Goal: Transaction & Acquisition: Book appointment/travel/reservation

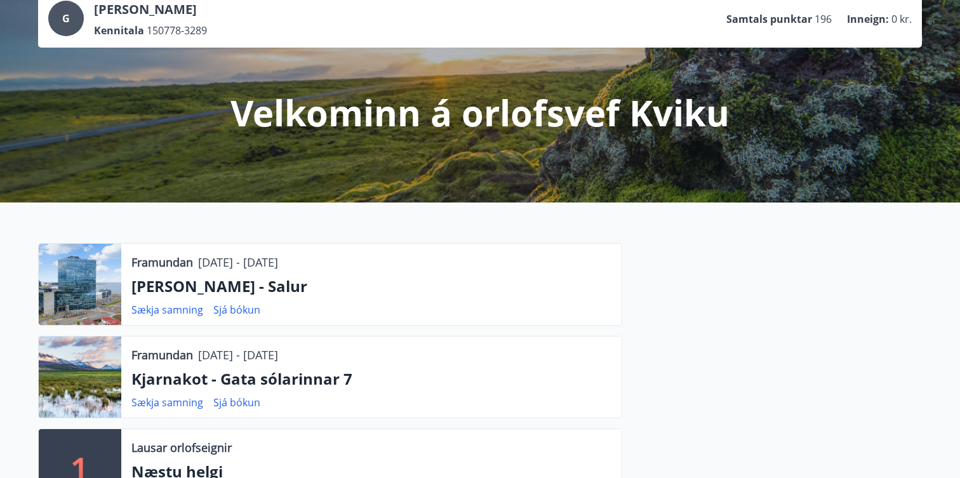
scroll to position [105, 0]
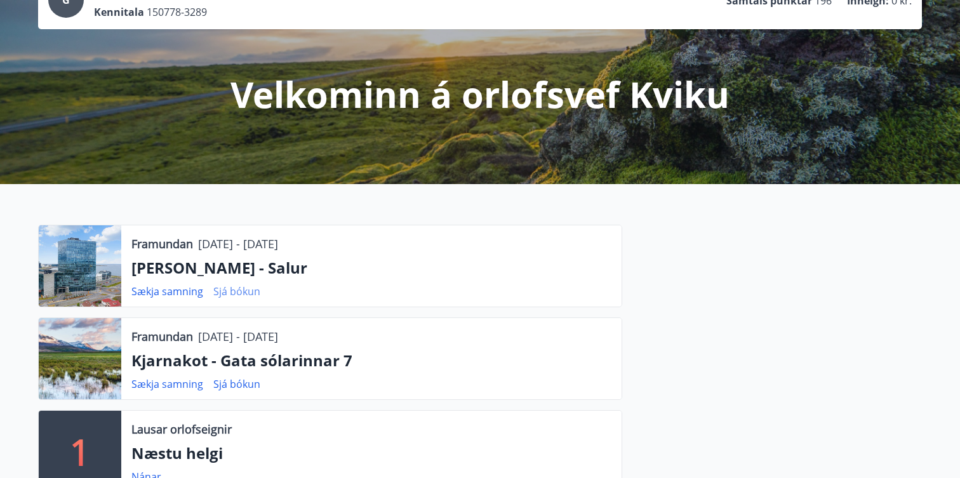
click at [239, 291] on link "Sjá bókun" at bounding box center [236, 291] width 47 height 14
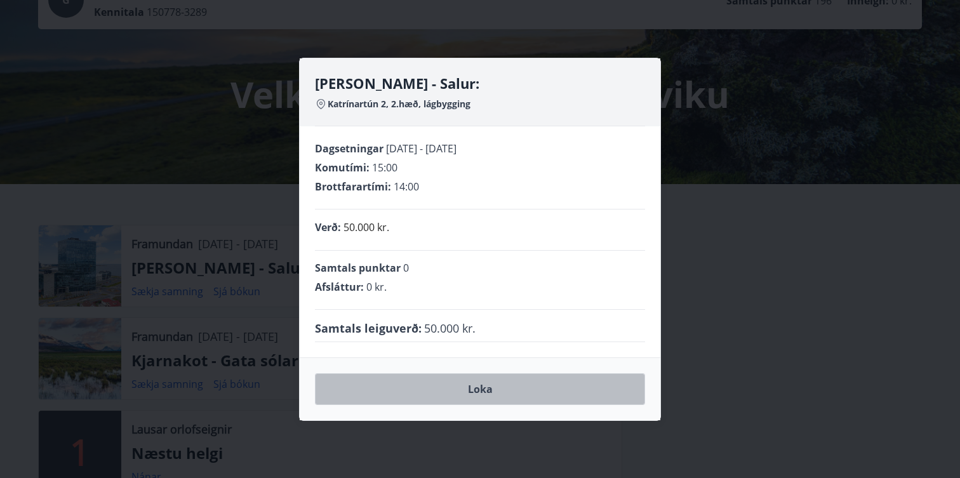
click at [476, 393] on button "Loka" at bounding box center [480, 389] width 330 height 32
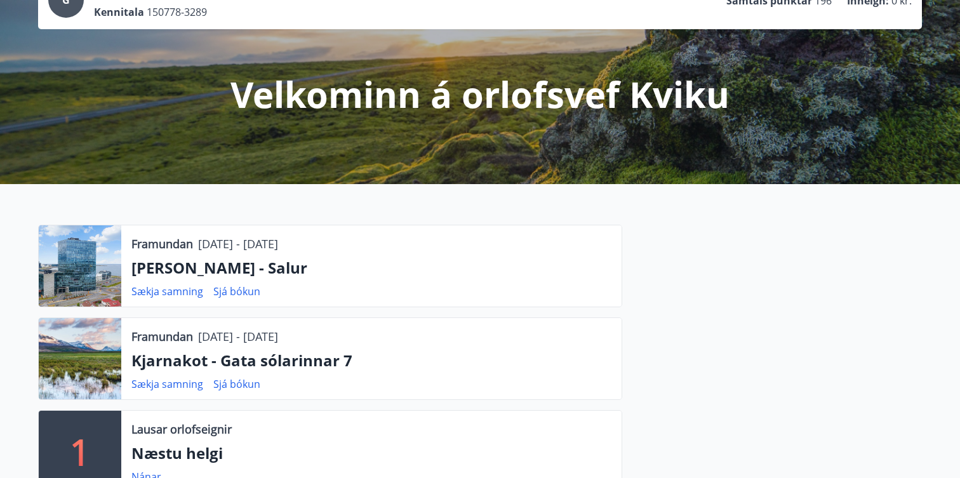
scroll to position [0, 0]
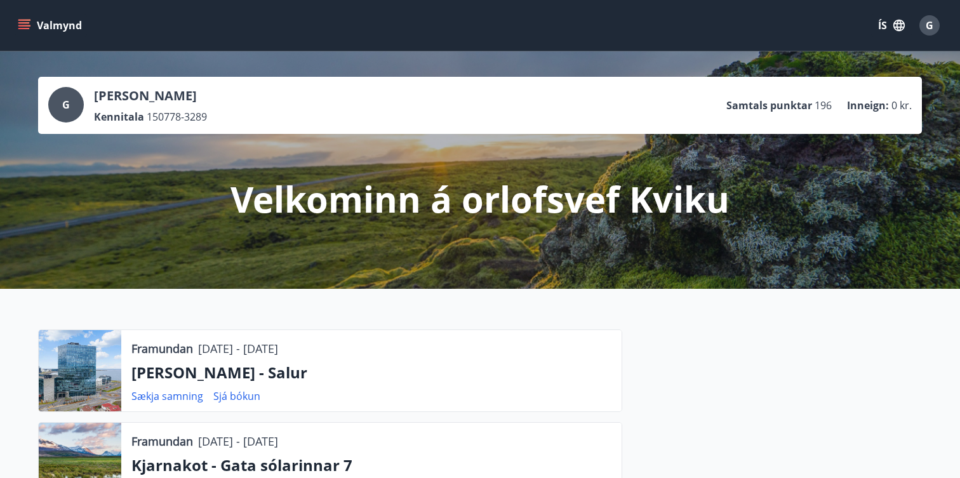
click at [18, 17] on button "Valmynd" at bounding box center [51, 25] width 72 height 23
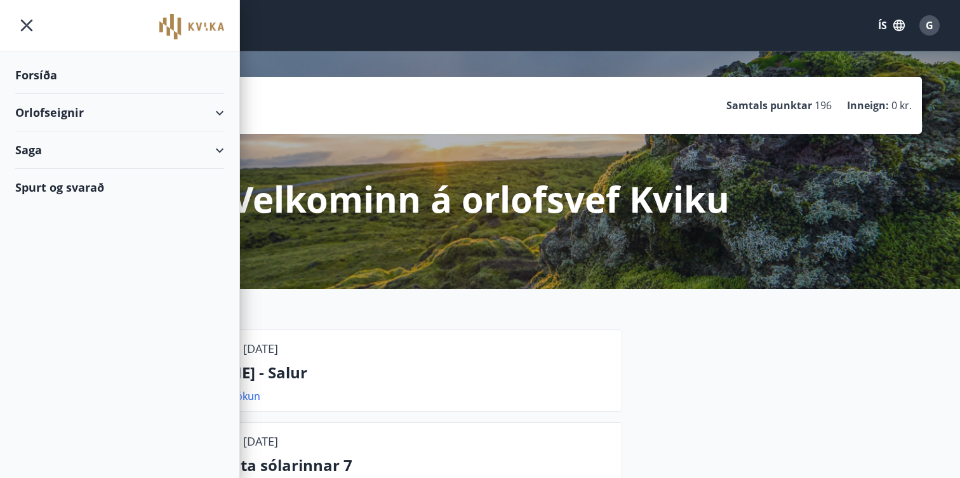
click at [221, 109] on div "Orlofseignir" at bounding box center [119, 112] width 209 height 37
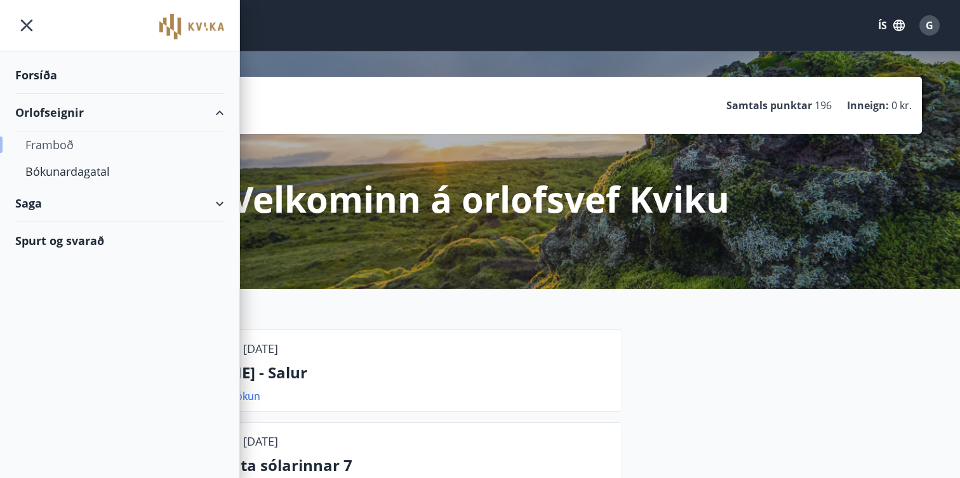
click at [62, 149] on div "Framboð" at bounding box center [119, 144] width 189 height 27
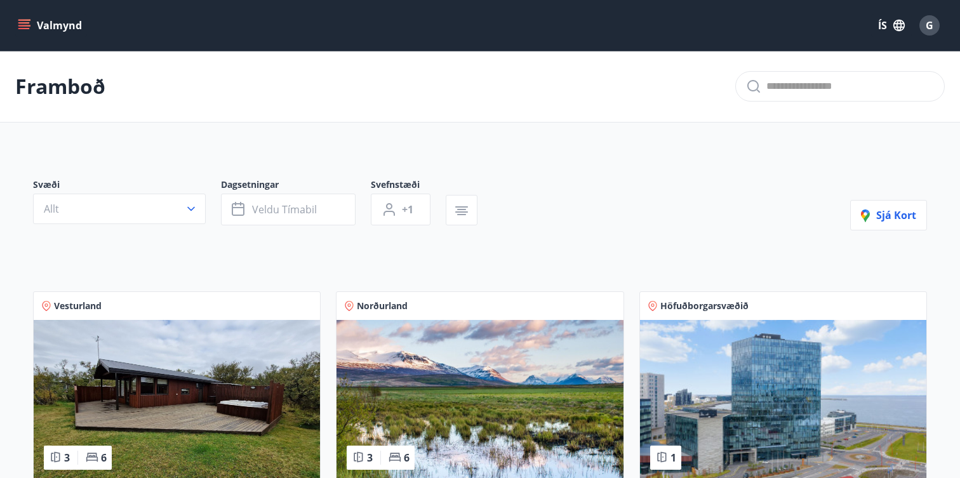
click at [22, 23] on icon "menu" at bounding box center [23, 22] width 11 height 1
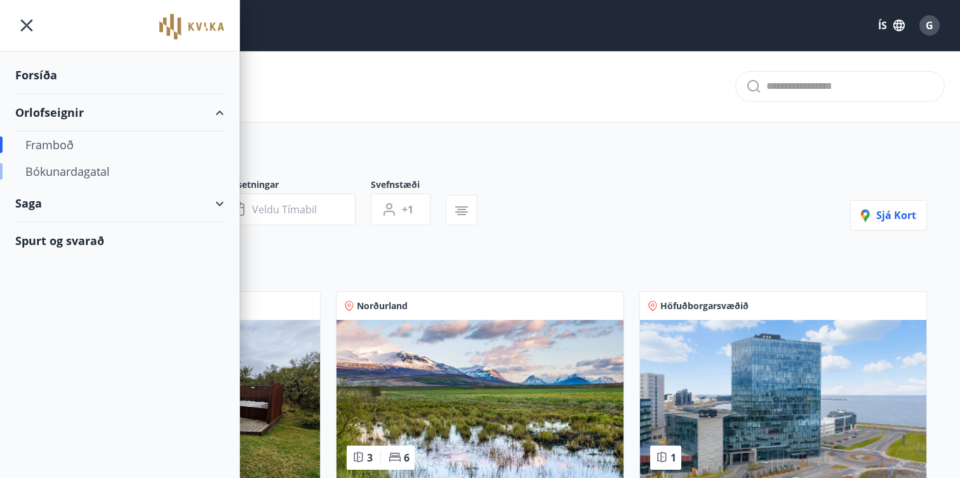
click at [62, 177] on div "Bókunardagatal" at bounding box center [119, 171] width 189 height 27
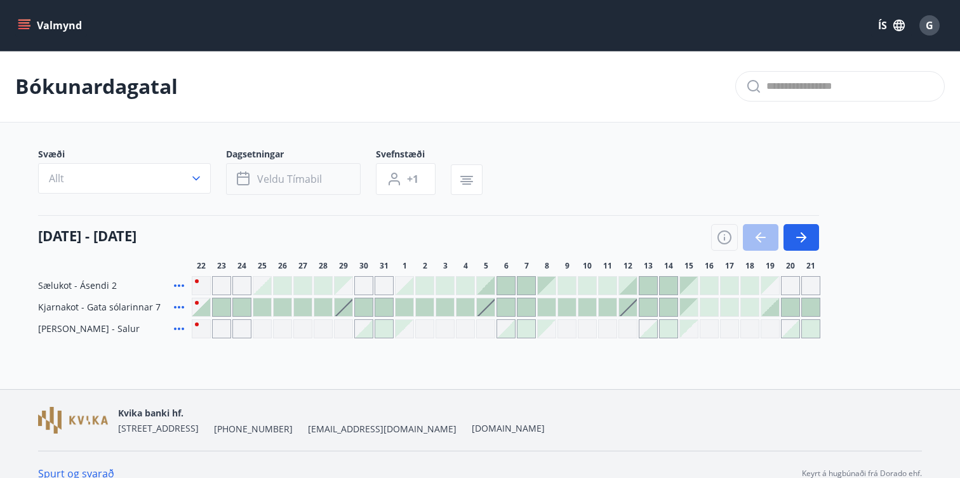
scroll to position [18, 0]
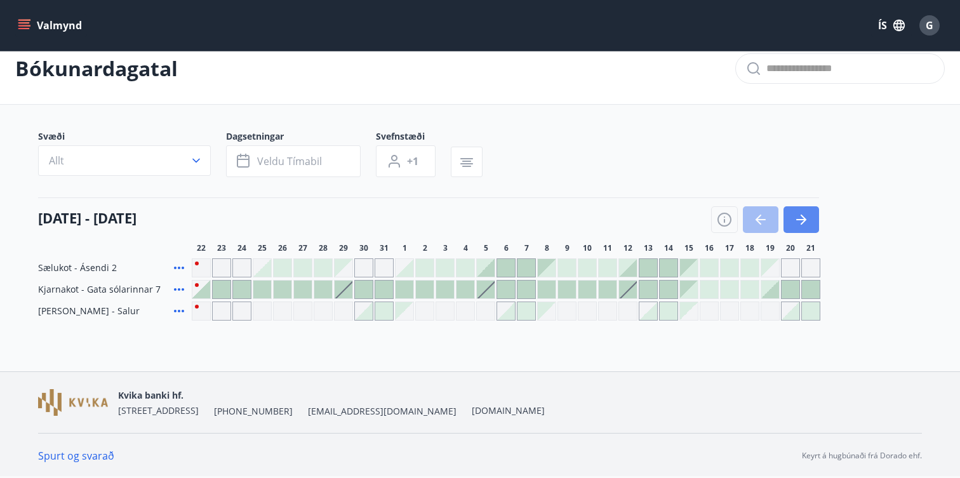
click at [810, 224] on button "button" at bounding box center [802, 219] width 36 height 27
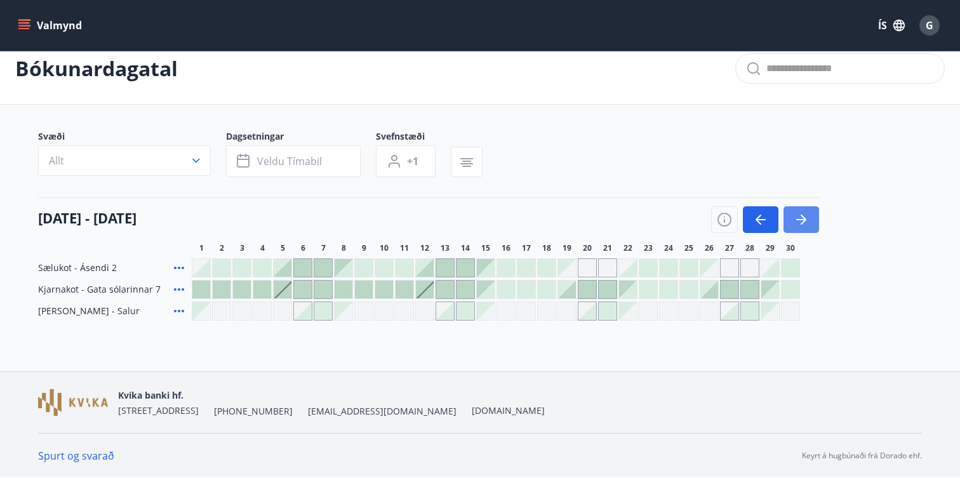
click at [810, 224] on button "button" at bounding box center [802, 219] width 36 height 27
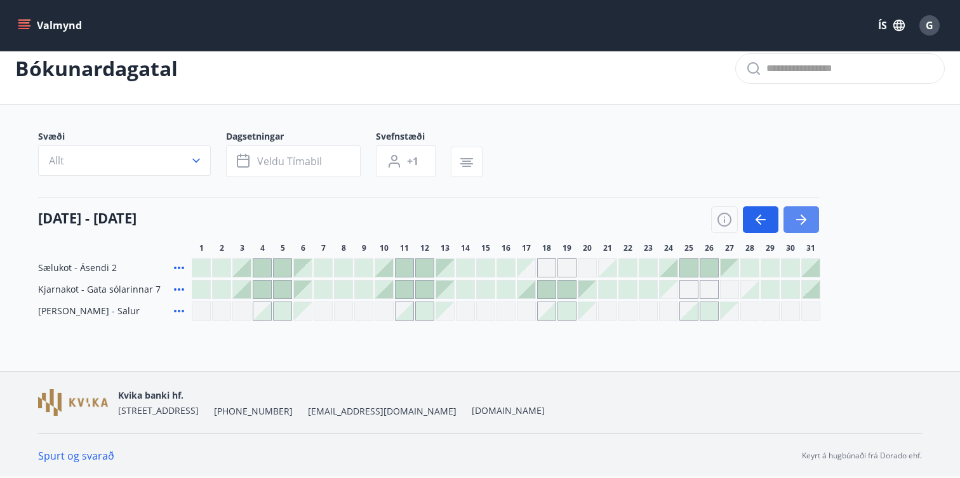
click at [810, 224] on button "button" at bounding box center [802, 219] width 36 height 27
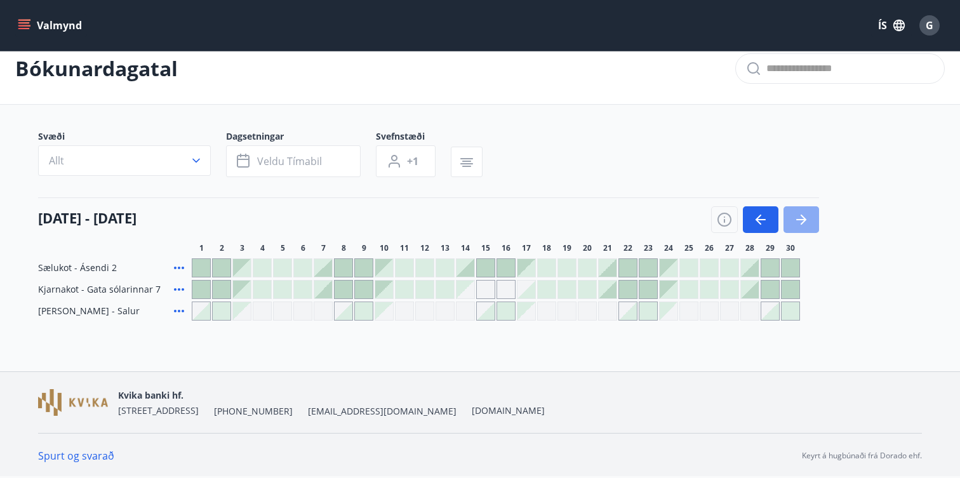
click at [810, 224] on button "button" at bounding box center [802, 219] width 36 height 27
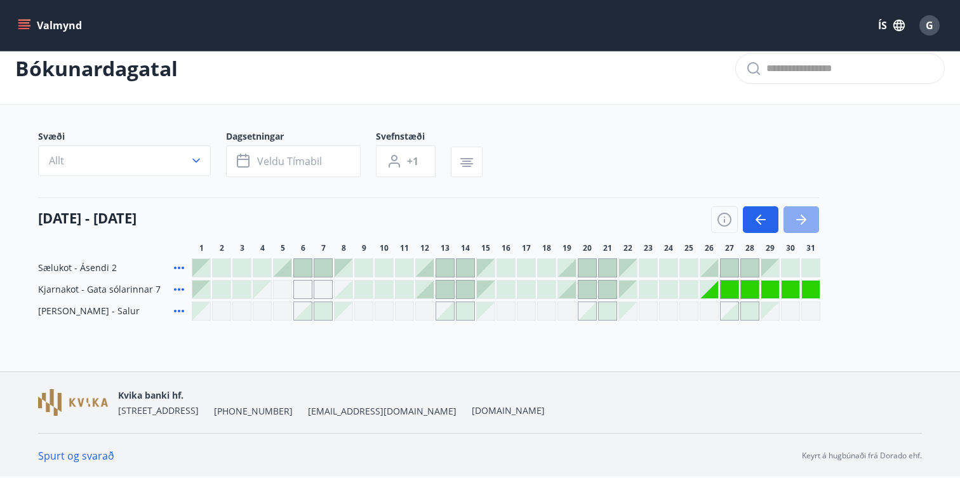
click at [810, 224] on button "button" at bounding box center [802, 219] width 36 height 27
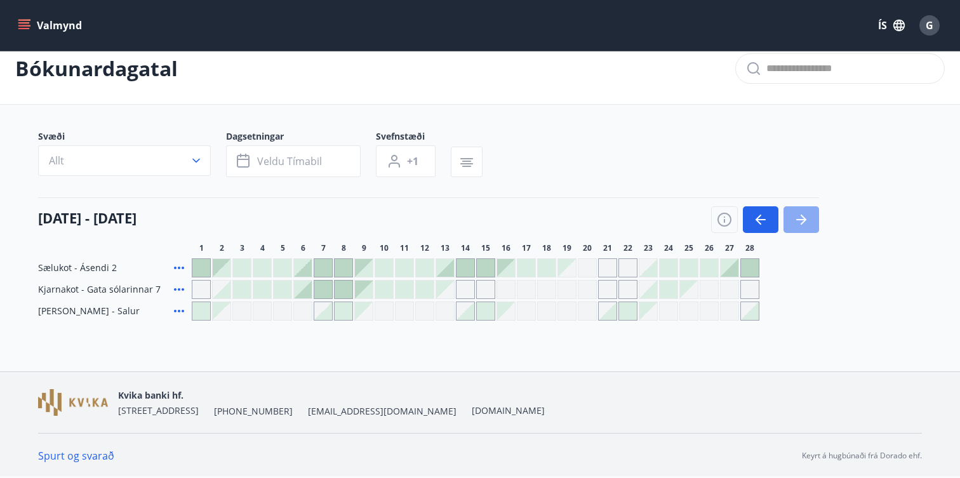
click at [810, 224] on button "button" at bounding box center [802, 219] width 36 height 27
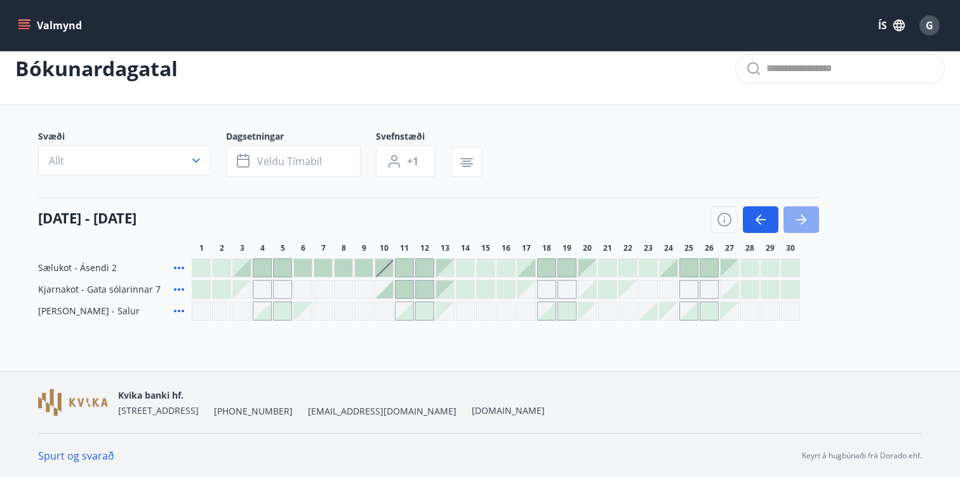
click at [810, 224] on button "button" at bounding box center [802, 219] width 36 height 27
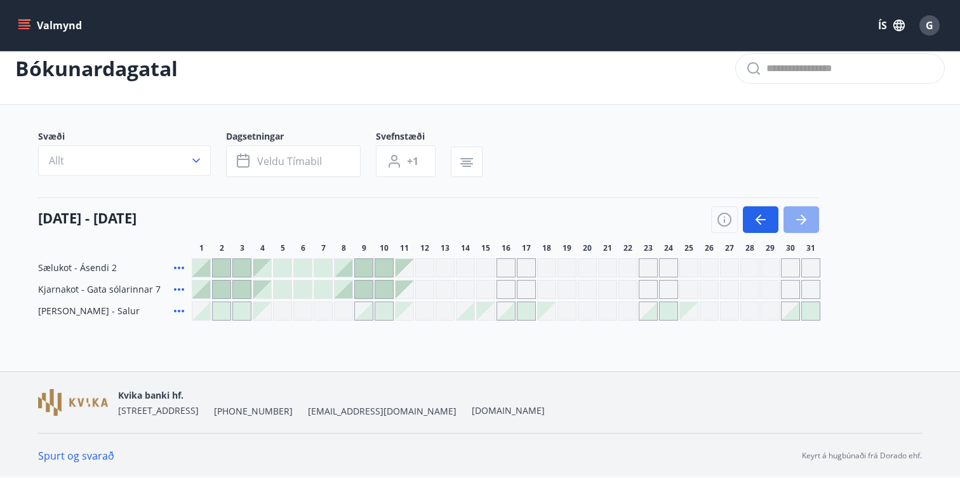
click at [810, 224] on button "button" at bounding box center [802, 219] width 36 height 27
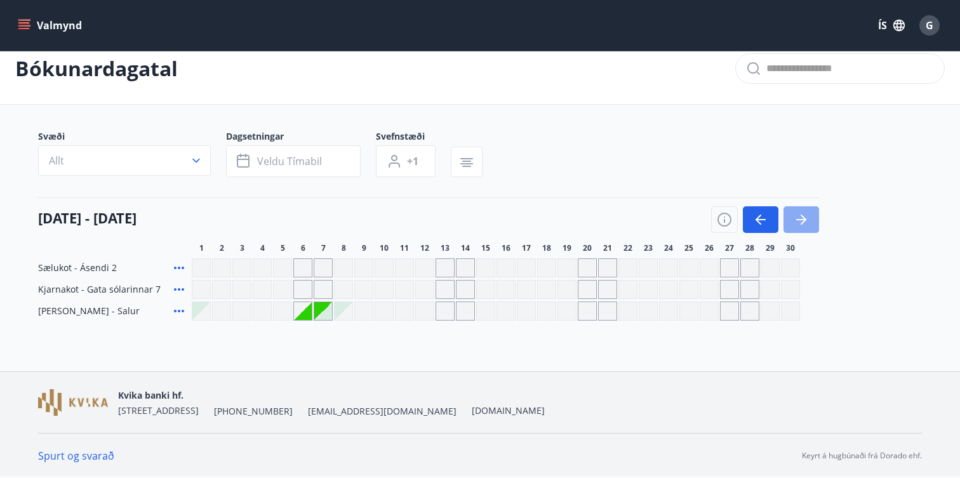
click at [810, 224] on button "button" at bounding box center [802, 219] width 36 height 27
click at [730, 211] on button "button" at bounding box center [724, 219] width 27 height 27
click at [763, 217] on icon "button" at bounding box center [760, 219] width 15 height 15
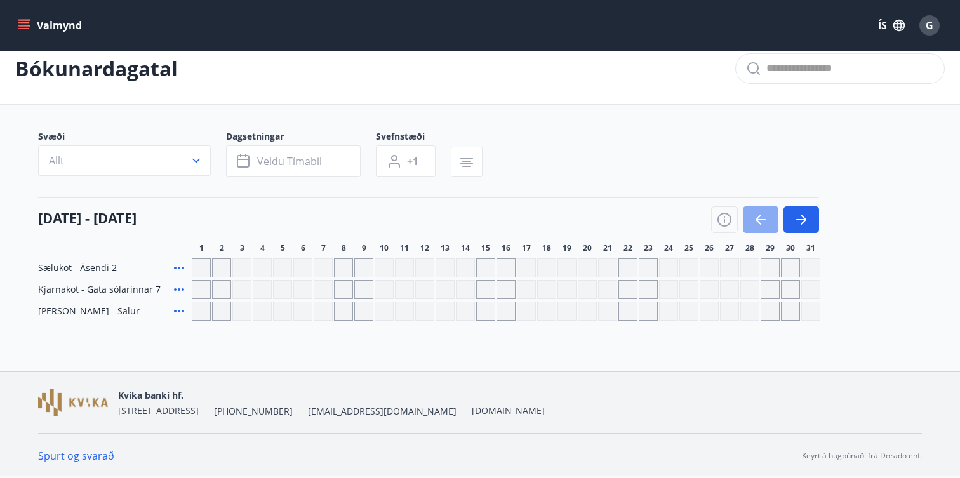
click at [763, 217] on icon "button" at bounding box center [760, 219] width 15 height 15
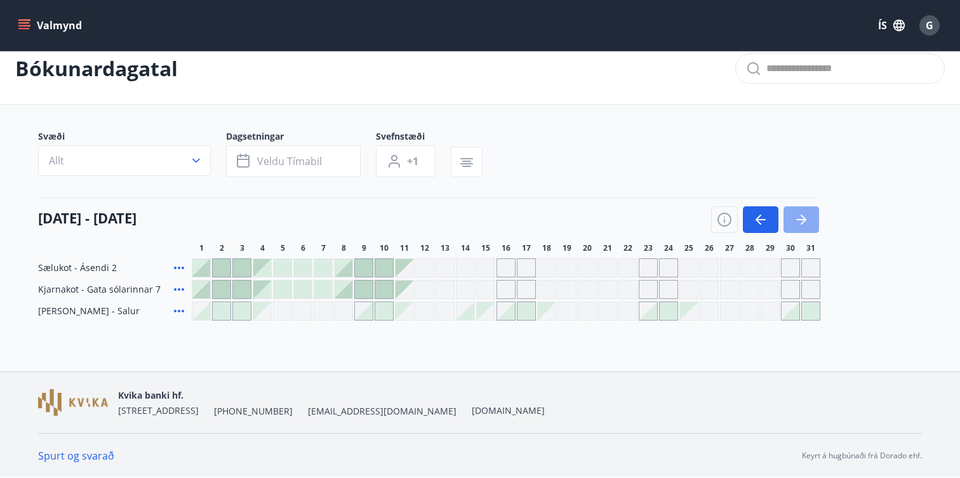
click at [808, 217] on icon "button" at bounding box center [801, 219] width 15 height 15
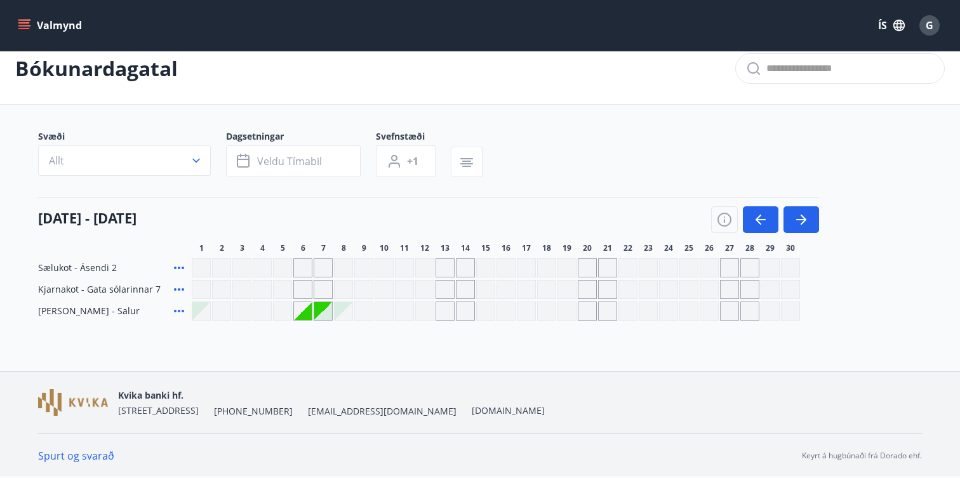
click at [321, 312] on div at bounding box center [323, 311] width 18 height 18
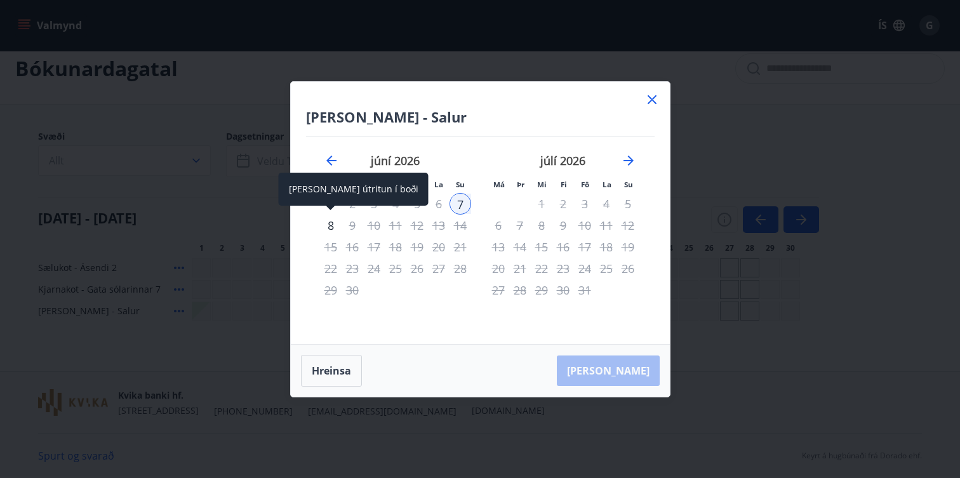
click at [330, 222] on div "8" at bounding box center [331, 226] width 22 height 22
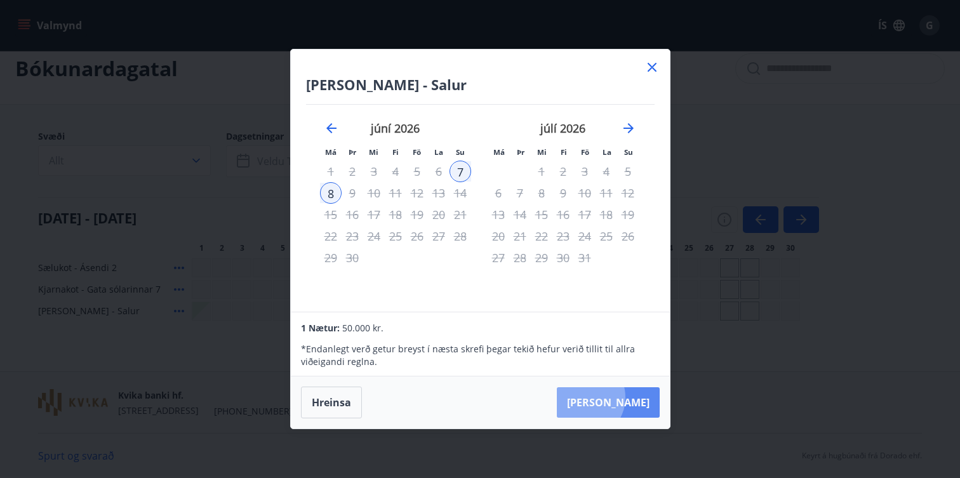
click at [623, 398] on button "Taka Frá" at bounding box center [608, 402] width 103 height 30
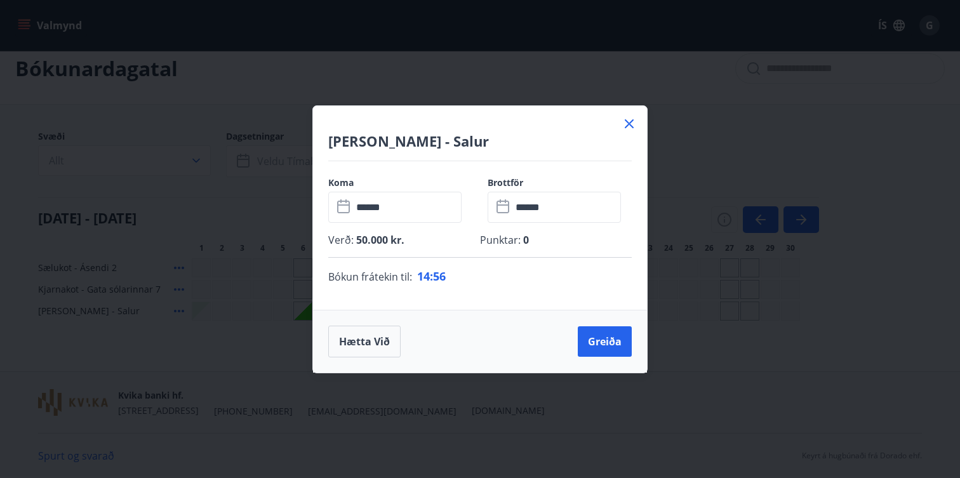
click at [633, 127] on icon at bounding box center [629, 123] width 9 height 9
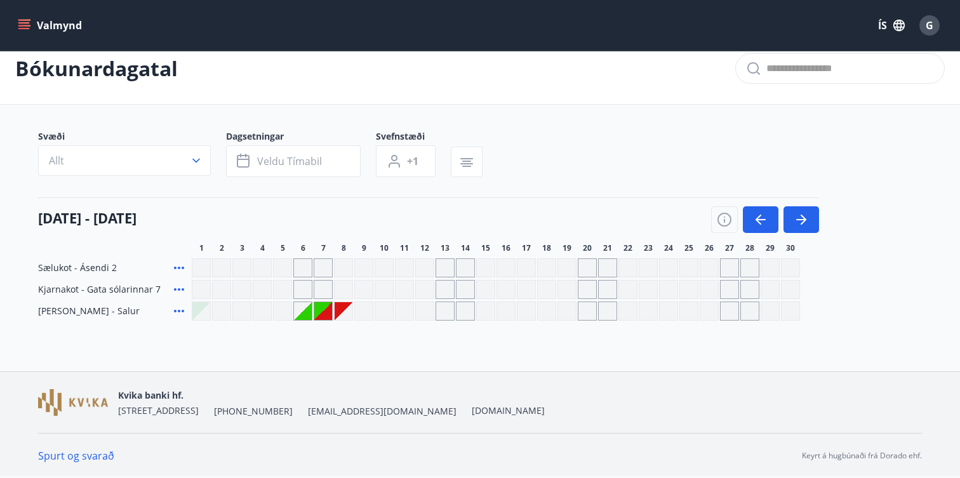
click at [37, 21] on button "Valmynd" at bounding box center [51, 25] width 72 height 23
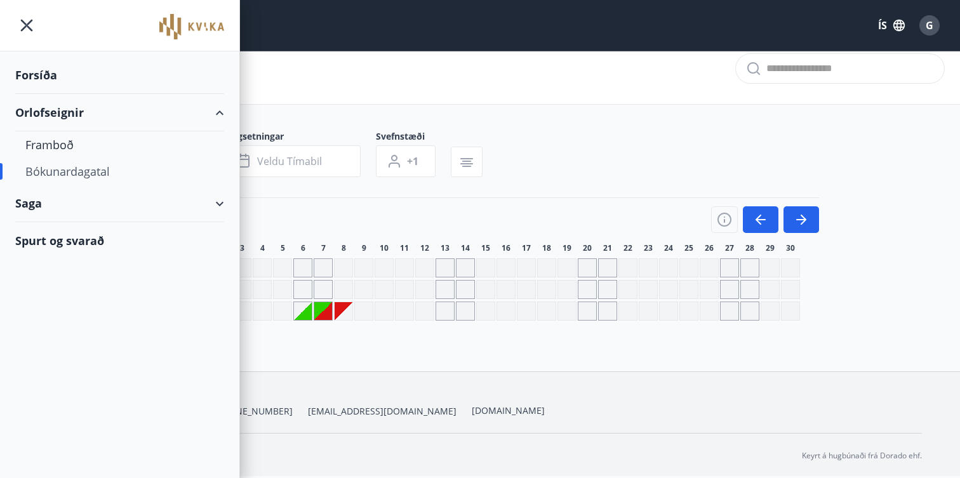
click at [40, 72] on div "Forsíða" at bounding box center [119, 75] width 209 height 37
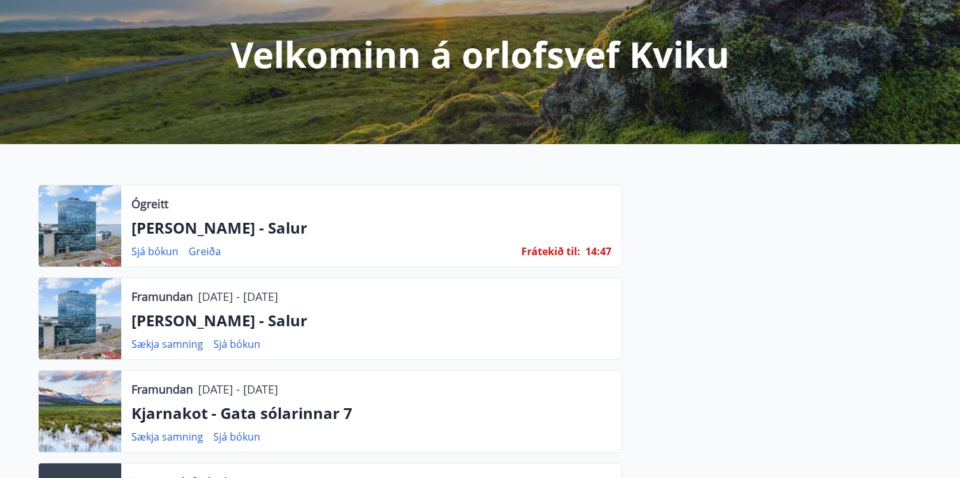
scroll to position [147, 0]
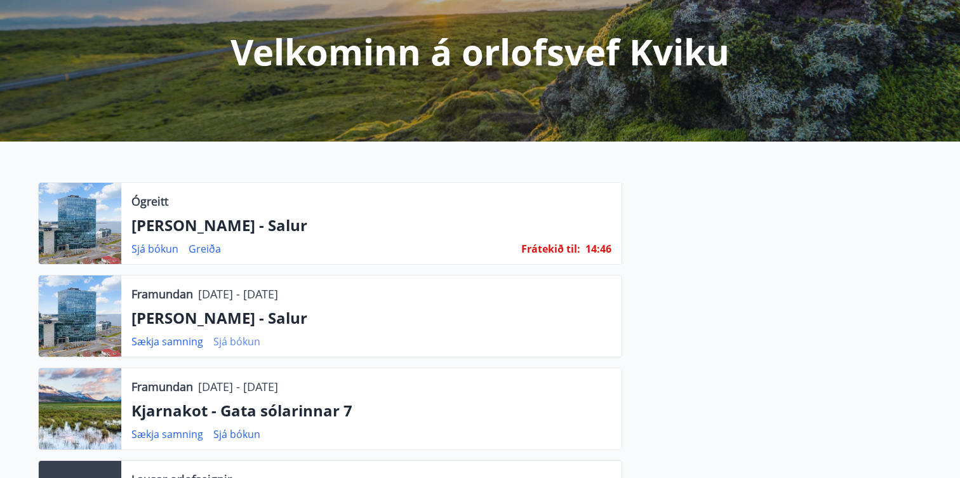
click at [248, 341] on link "Sjá bókun" at bounding box center [236, 342] width 47 height 14
click at [181, 342] on link "Sækja samning" at bounding box center [167, 342] width 72 height 14
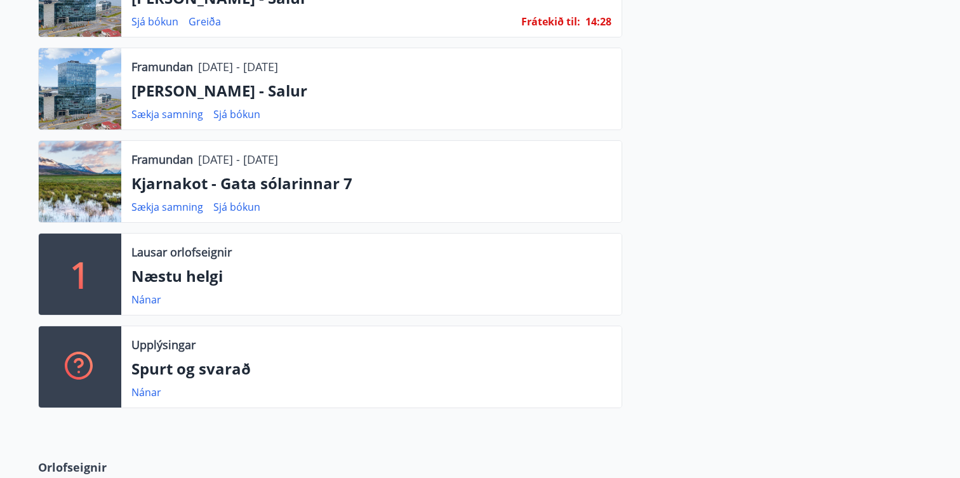
scroll to position [371, 0]
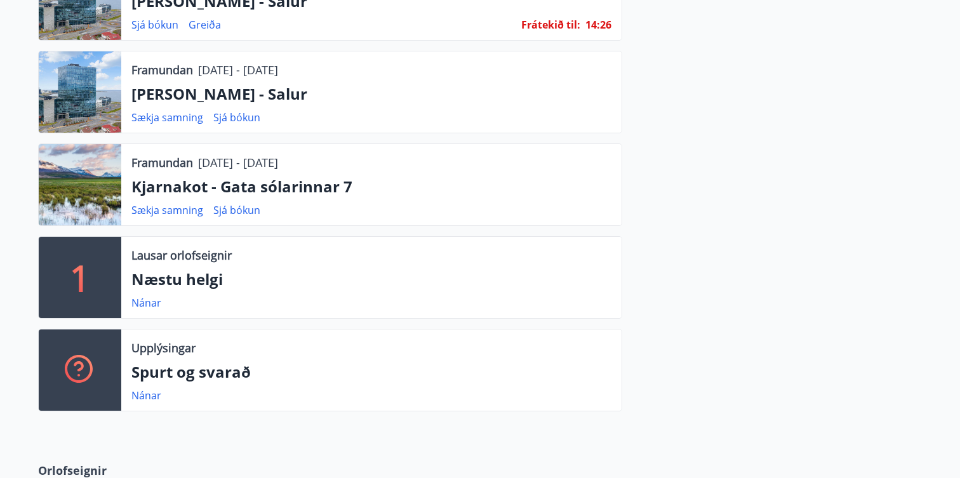
click at [116, 88] on div at bounding box center [80, 91] width 83 height 81
click at [81, 87] on div at bounding box center [80, 91] width 83 height 81
click at [243, 118] on link "Sjá bókun" at bounding box center [236, 117] width 47 height 14
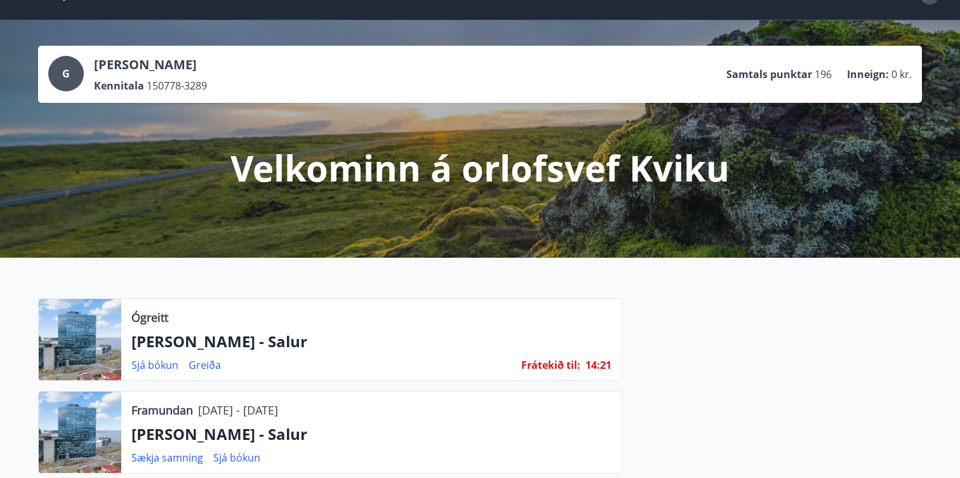
scroll to position [0, 0]
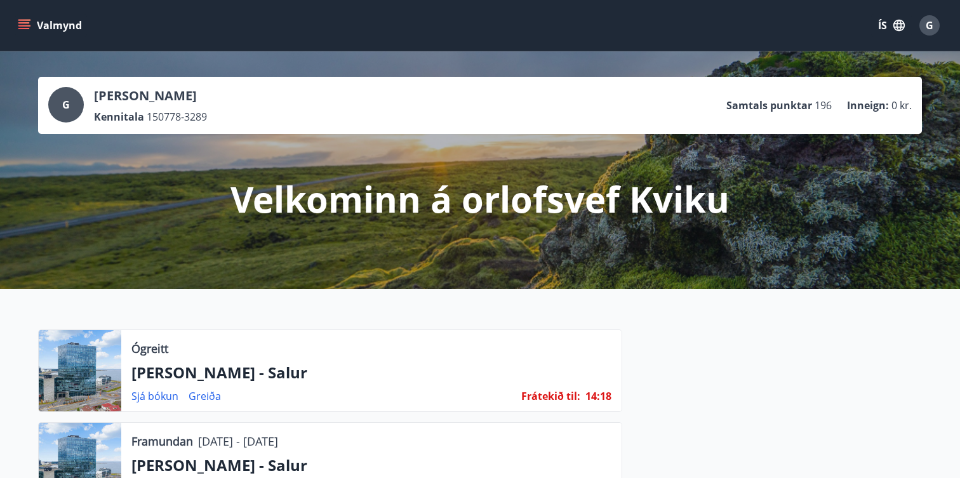
click at [30, 20] on button "Valmynd" at bounding box center [51, 25] width 72 height 23
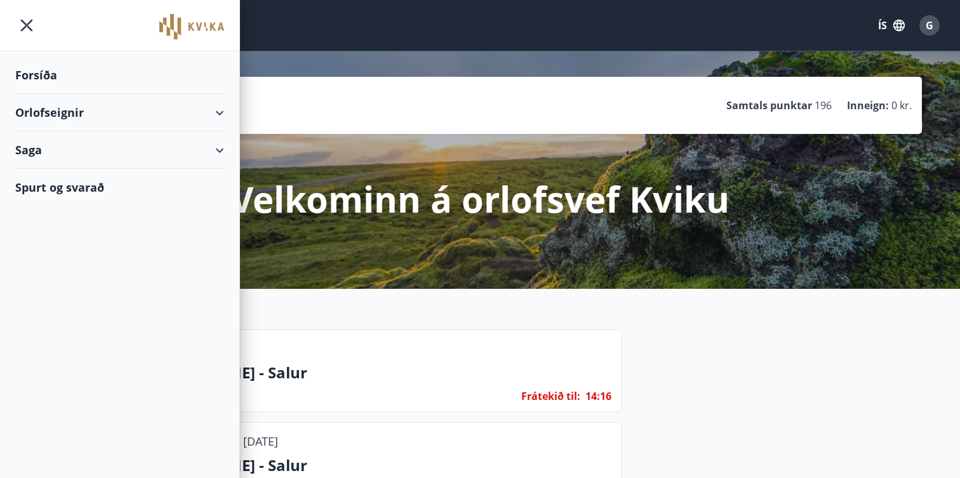
click at [220, 113] on div "Orlofseignir" at bounding box center [119, 112] width 209 height 37
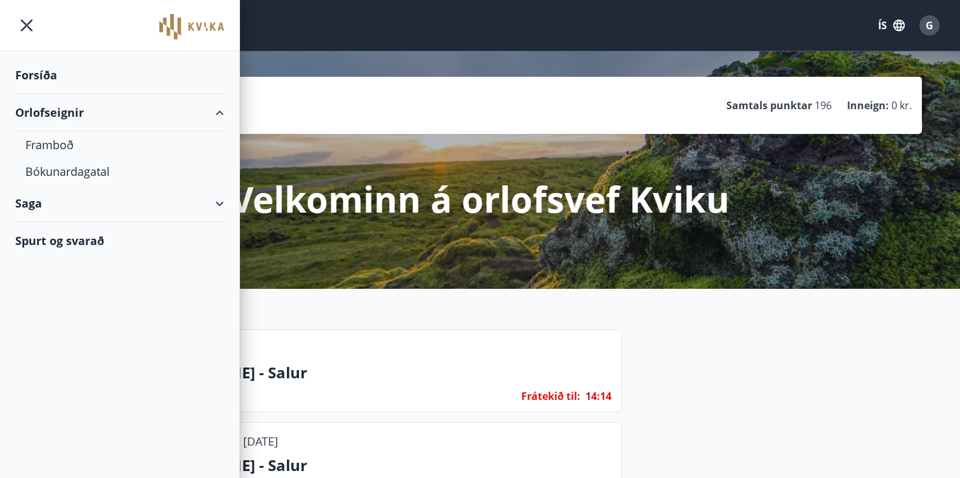
click at [194, 197] on div "Saga" at bounding box center [119, 203] width 209 height 37
click at [45, 240] on div "Bókanir" at bounding box center [119, 235] width 189 height 27
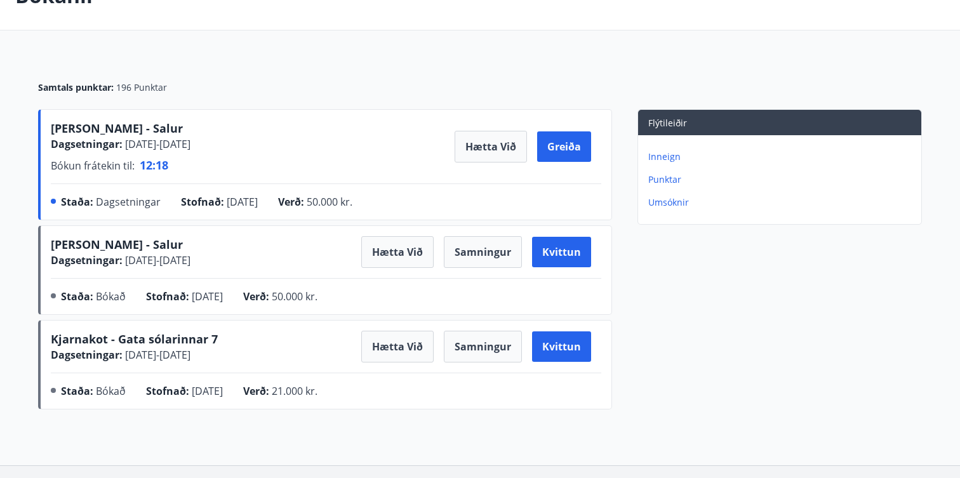
scroll to position [90, 0]
click at [399, 252] on button "Hætta við" at bounding box center [397, 253] width 72 height 32
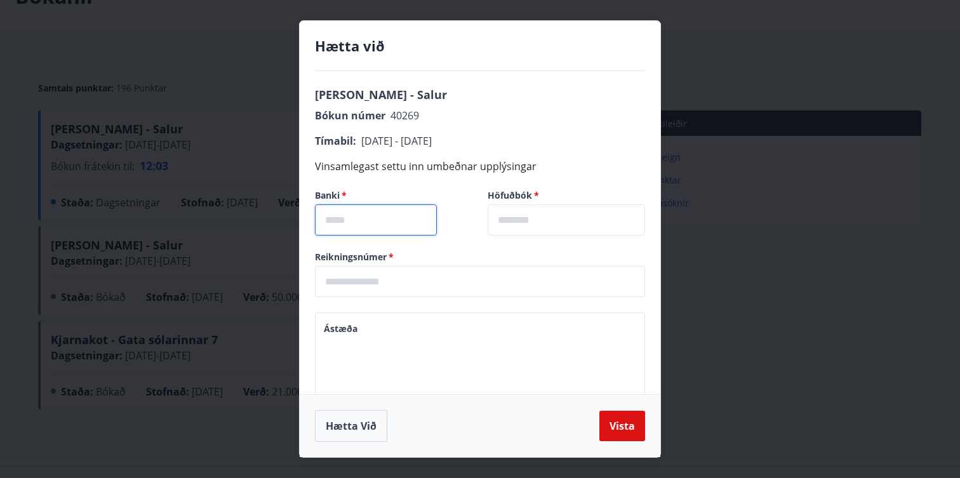
click at [368, 220] on input "text" at bounding box center [376, 219] width 122 height 31
click at [531, 175] on div "Höfuðbók   * ​" at bounding box center [558, 205] width 173 height 62
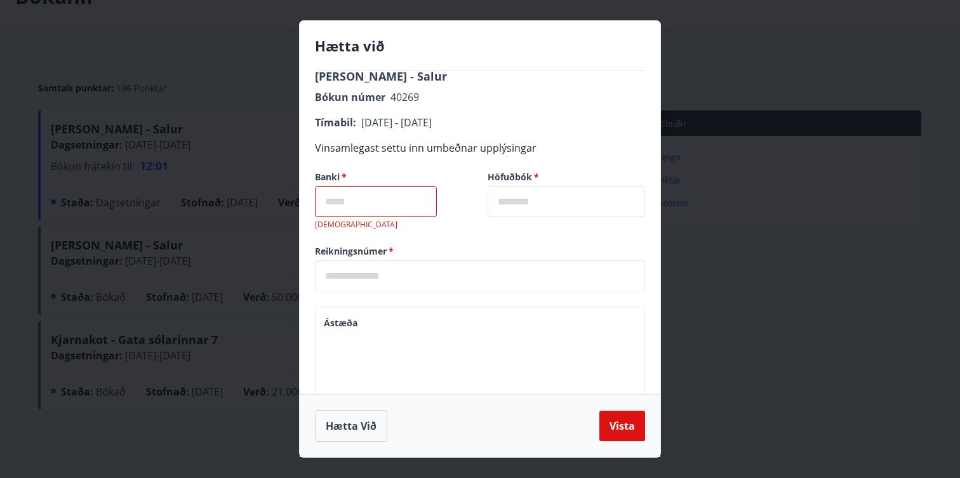
scroll to position [20, 0]
click at [540, 143] on div "Iða - Salur Bókun númer 40269 Tímabil : 06.06.2026 - 07.06.2026 Vinsamlegast se…" at bounding box center [480, 232] width 361 height 323
drag, startPoint x: 540, startPoint y: 143, endPoint x: 510, endPoint y: 144, distance: 30.5
click at [510, 144] on div "Iða - Salur Bókun númer 40269 Tímabil : 06.06.2026 - 07.06.2026 Vinsamlegast se…" at bounding box center [480, 232] width 361 height 323
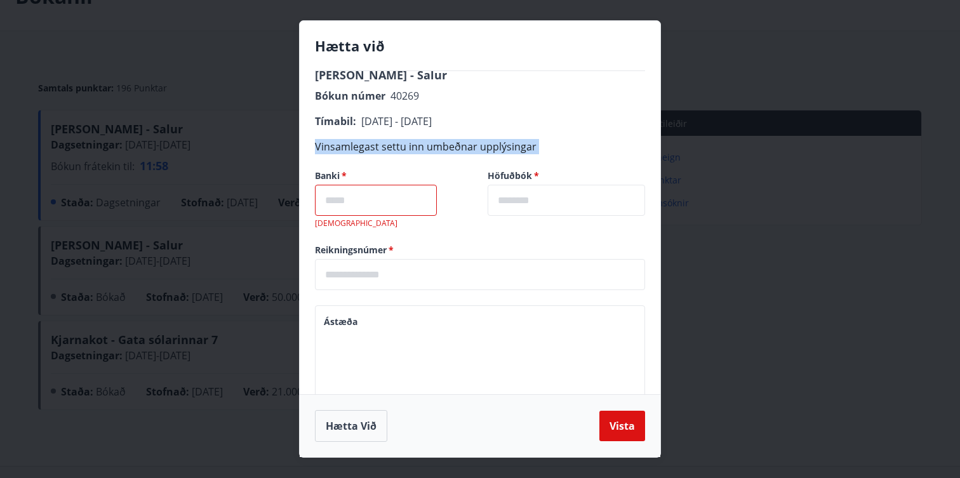
click at [510, 144] on span "Vinsamlegast settu inn umbeðnar upplýsingar" at bounding box center [426, 147] width 222 height 14
click at [378, 202] on input "text" at bounding box center [376, 200] width 122 height 31
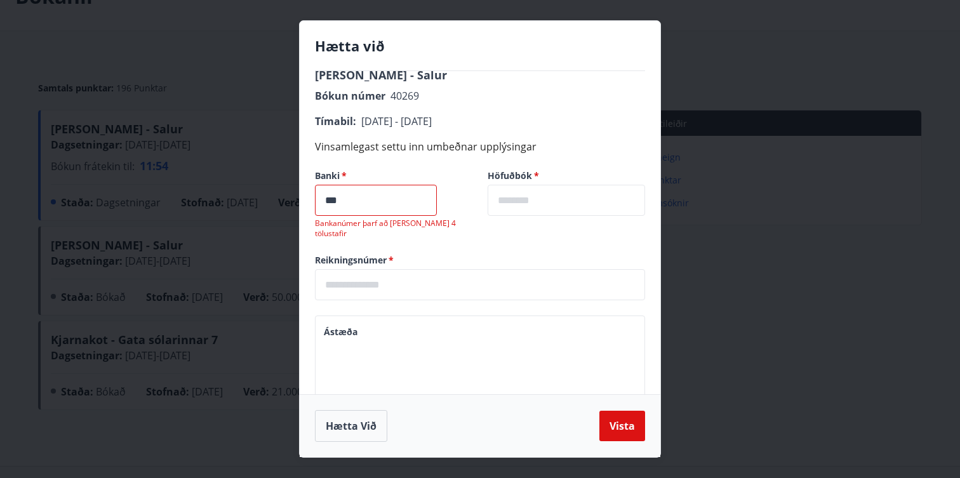
type input "***"
type input "**"
click at [347, 281] on input "text" at bounding box center [480, 284] width 330 height 31
type input "****"
click at [369, 355] on textarea "Ástæða" at bounding box center [480, 362] width 312 height 72
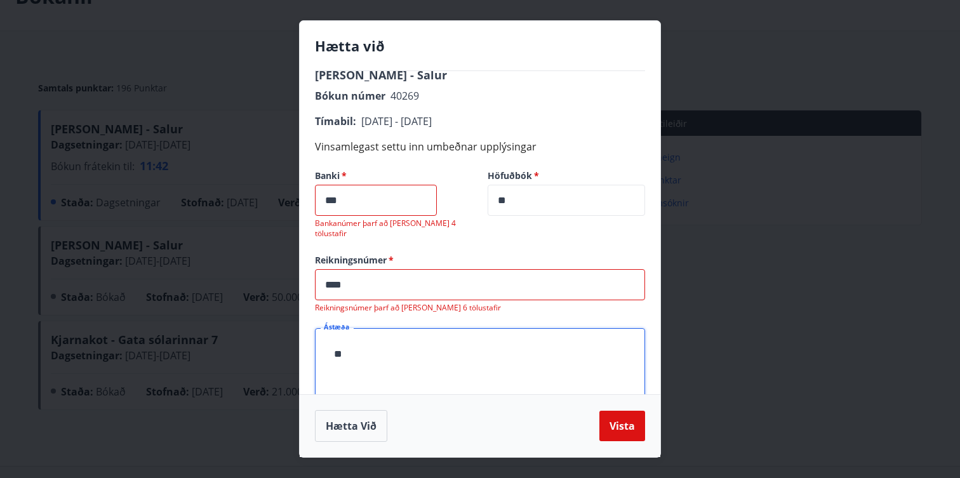
type textarea "*"
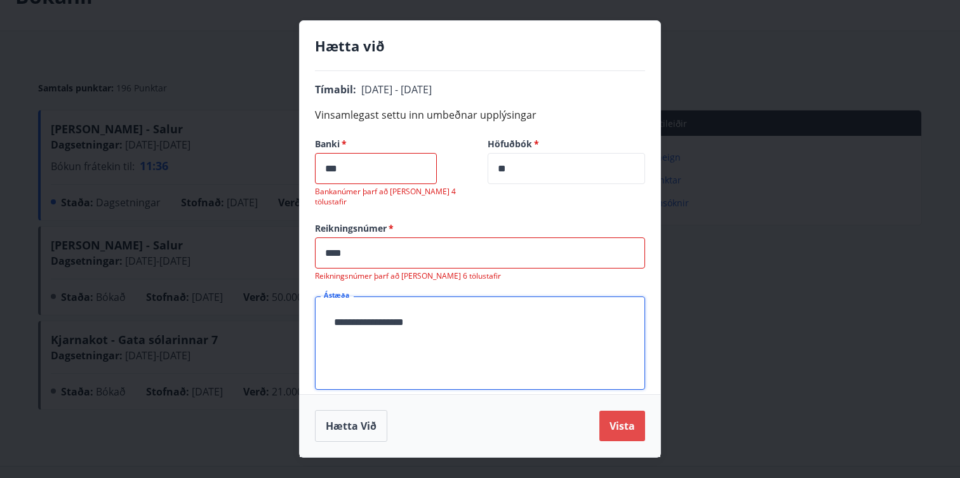
type textarea "**********"
click at [624, 436] on button "Vista" at bounding box center [622, 426] width 46 height 30
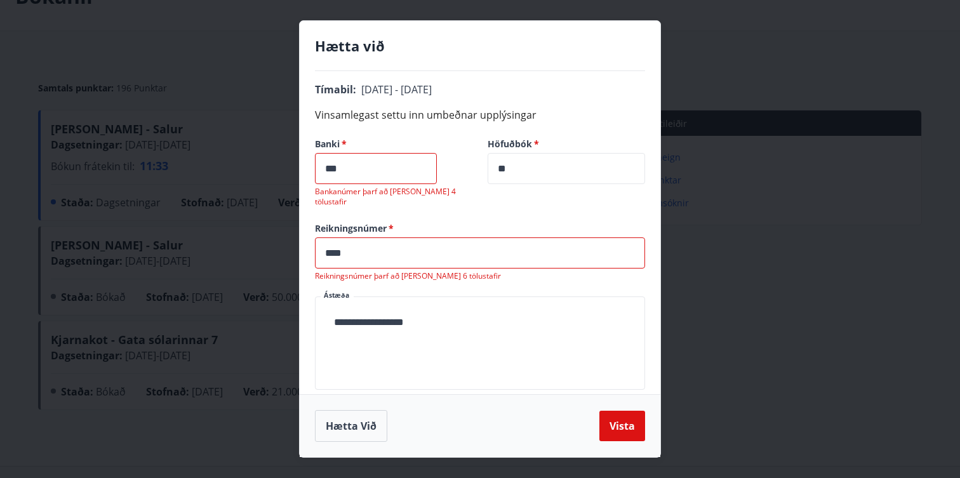
click at [324, 168] on input "***" at bounding box center [376, 168] width 122 height 31
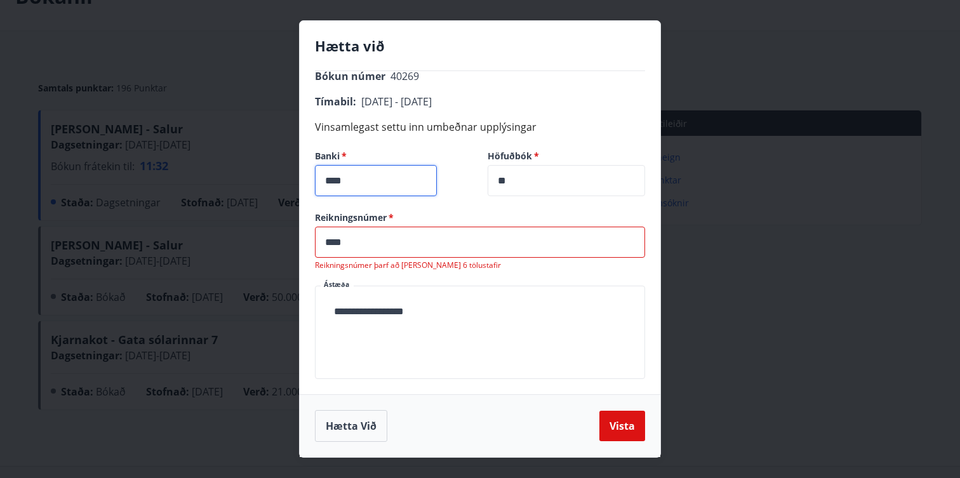
scroll to position [39, 0]
type input "****"
click at [324, 246] on input "****" at bounding box center [480, 242] width 330 height 31
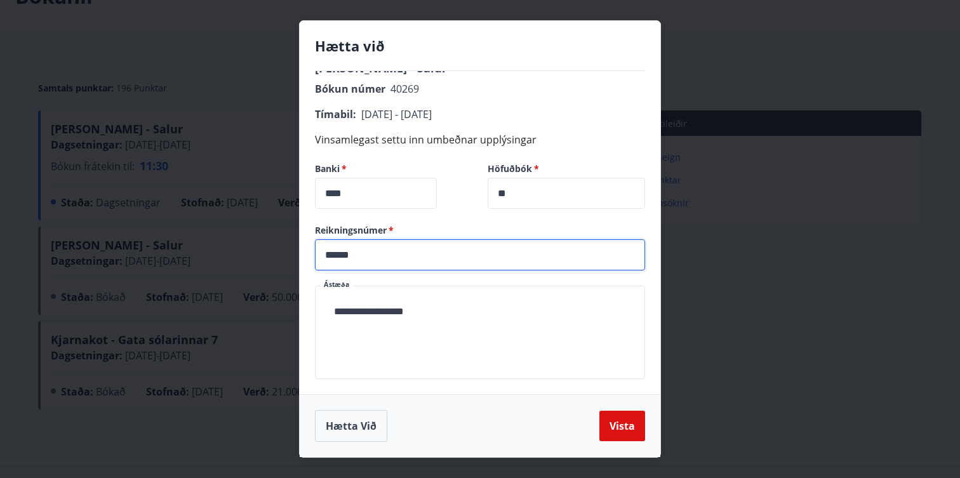
scroll to position [26, 0]
type input "******"
click at [619, 425] on button "Vista" at bounding box center [622, 426] width 46 height 30
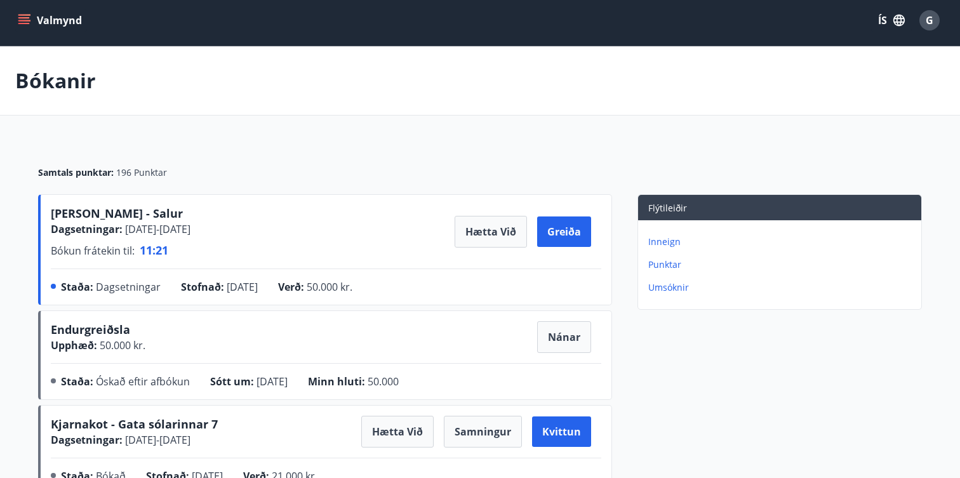
scroll to position [0, 0]
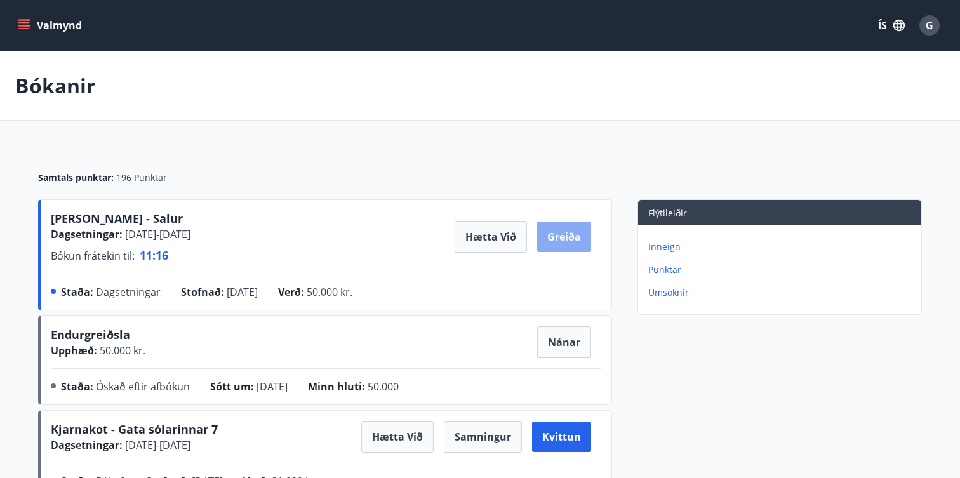
click at [578, 246] on button "Greiða" at bounding box center [564, 237] width 54 height 30
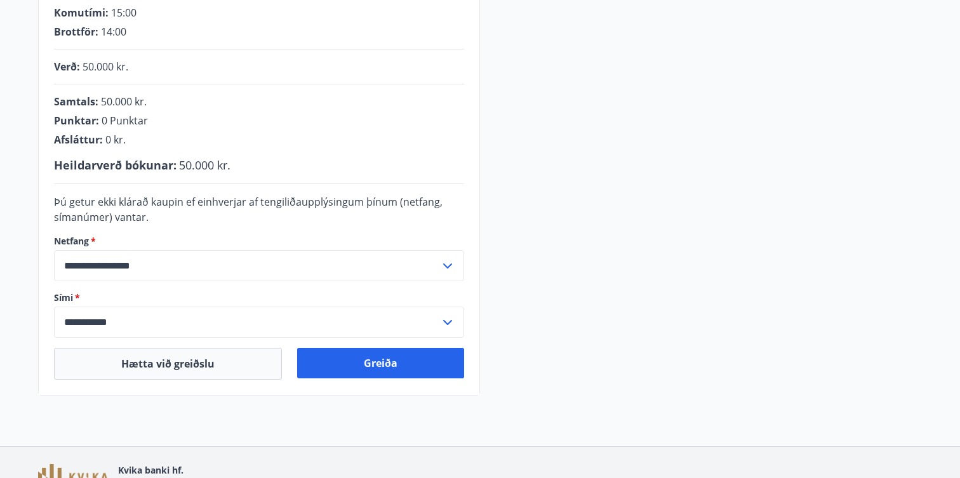
scroll to position [288, 0]
click at [429, 378] on div "Greiða" at bounding box center [380, 363] width 167 height 32
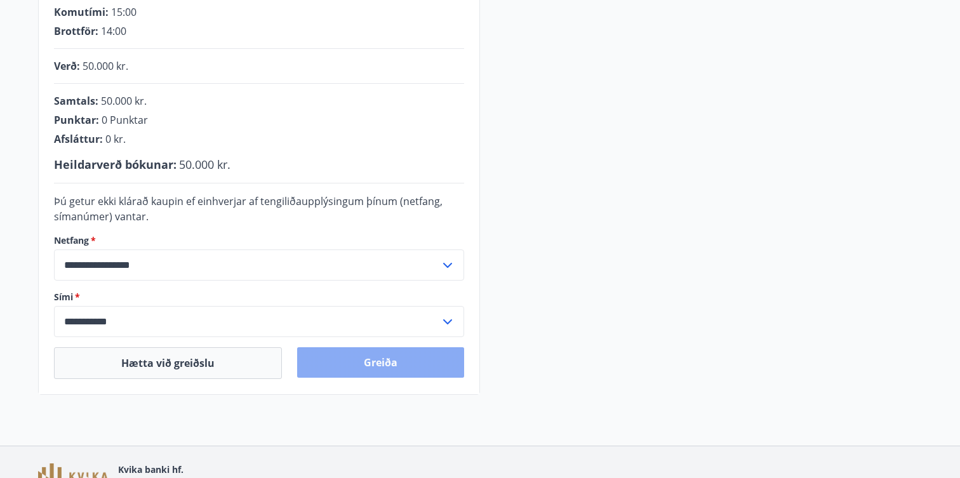
click at [405, 359] on button "Greiða" at bounding box center [380, 362] width 167 height 30
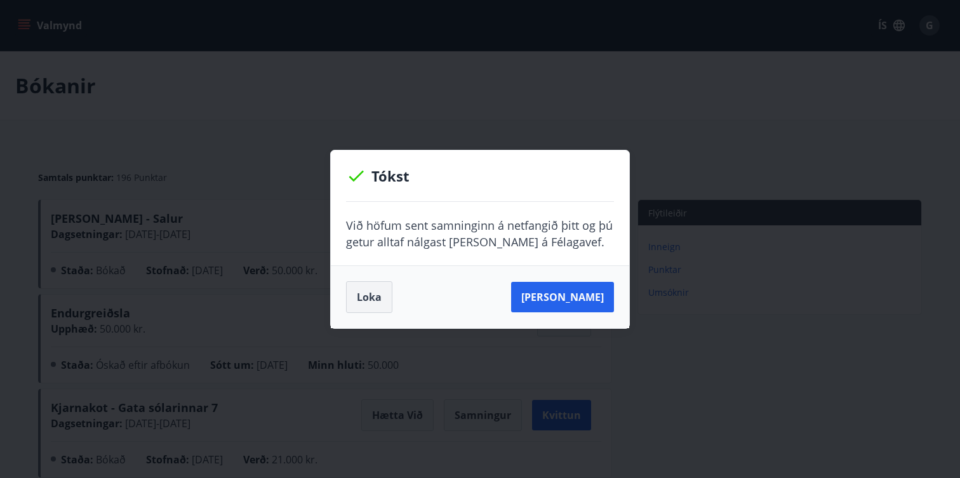
click at [365, 302] on button "Loka" at bounding box center [369, 297] width 46 height 32
